Goal: Check status

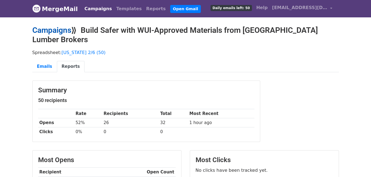
click at [71, 29] on h2 "Campaigns ⟫ Build Safer with WUI-Approved Materials from US Lumber Brokers" at bounding box center [185, 35] width 306 height 18
click at [68, 30] on link "Campaigns" at bounding box center [51, 30] width 39 height 9
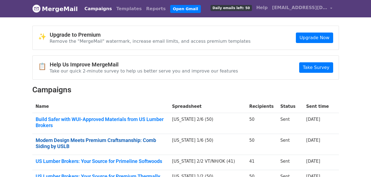
click at [81, 137] on link "Modern Design Meets Premium Craftsmanship: Comb Siding by USLB" at bounding box center [101, 143] width 130 height 12
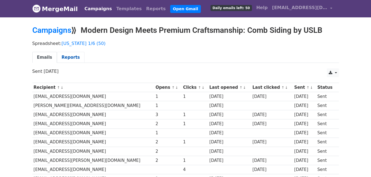
click at [67, 54] on link "Reports" at bounding box center [71, 57] width 28 height 11
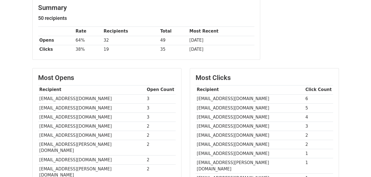
scroll to position [83, 0]
